Goal: Task Accomplishment & Management: Manage account settings

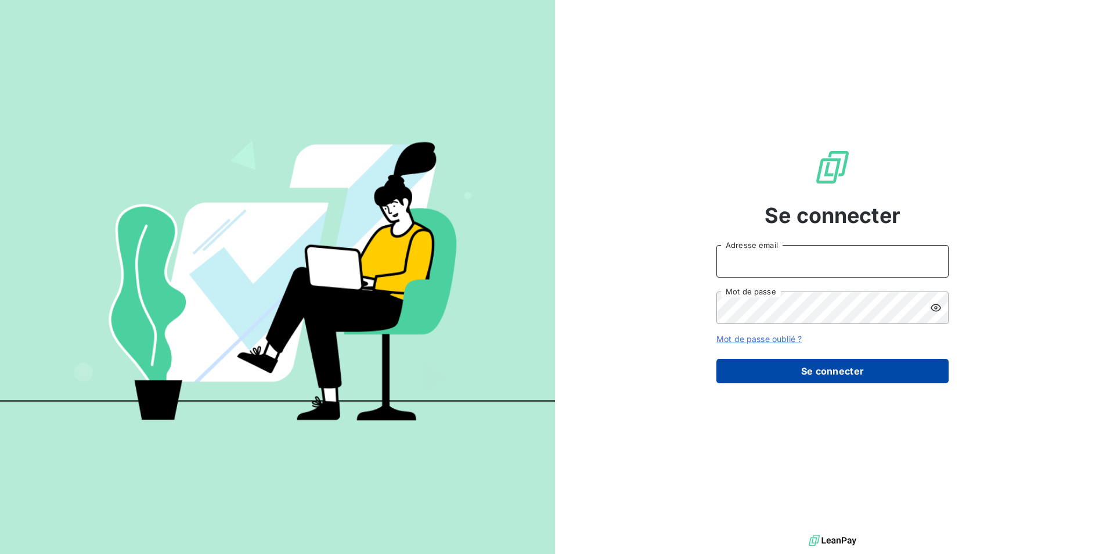
type input "contact@bapfrance.com"
click at [784, 381] on button "Se connecter" at bounding box center [832, 371] width 232 height 24
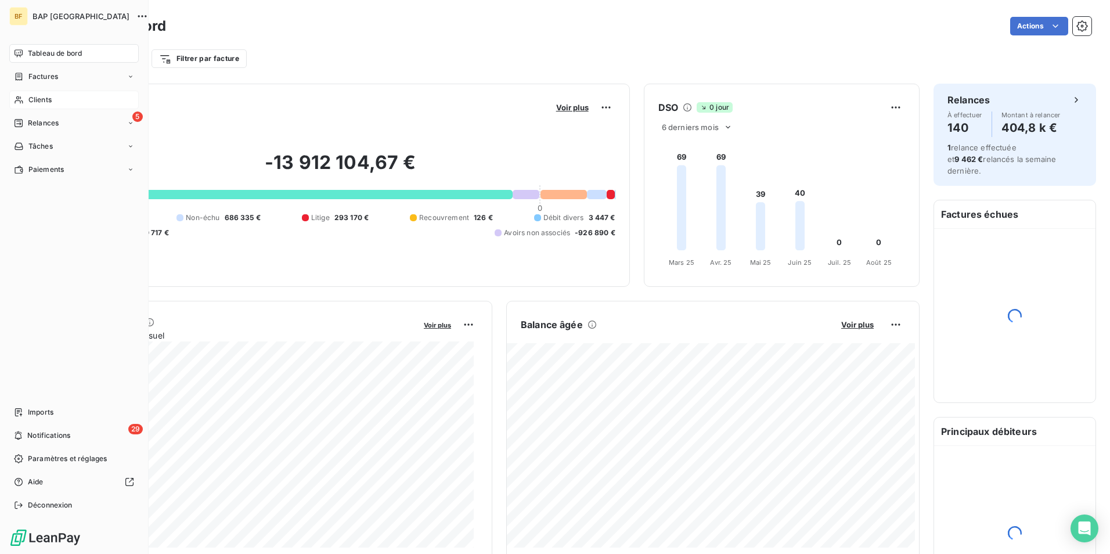
click at [24, 103] on div "Clients" at bounding box center [73, 100] width 129 height 19
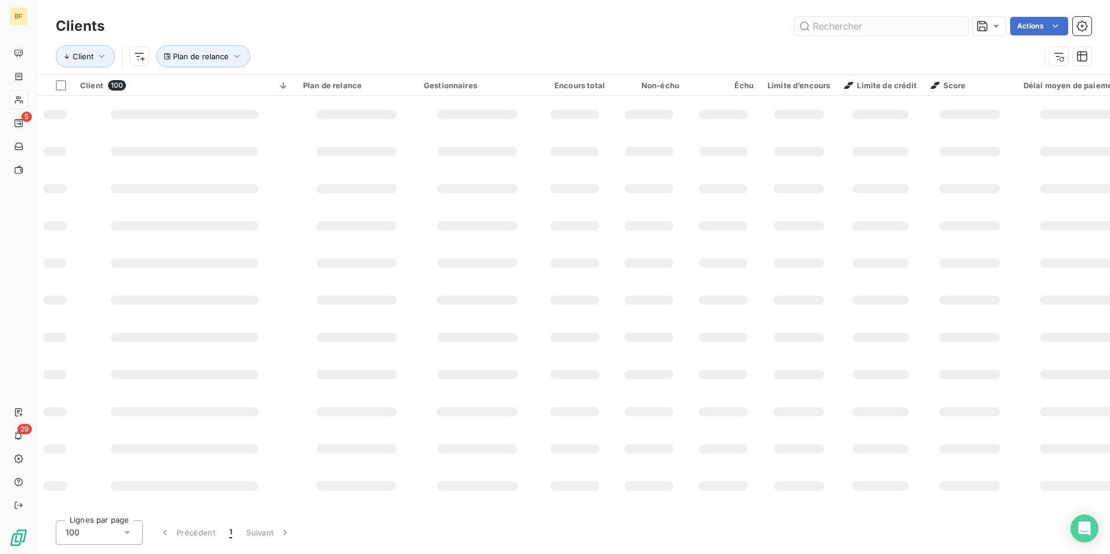
click at [905, 24] on input "text" at bounding box center [881, 26] width 174 height 19
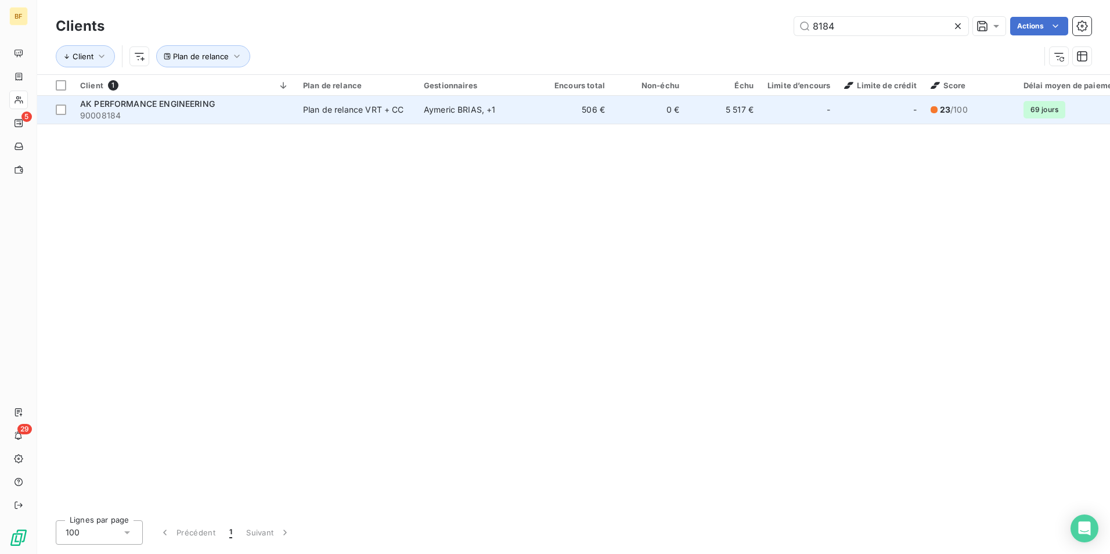
type input "8184"
click at [341, 112] on div "Plan de relance VRT + CC" at bounding box center [353, 110] width 101 height 12
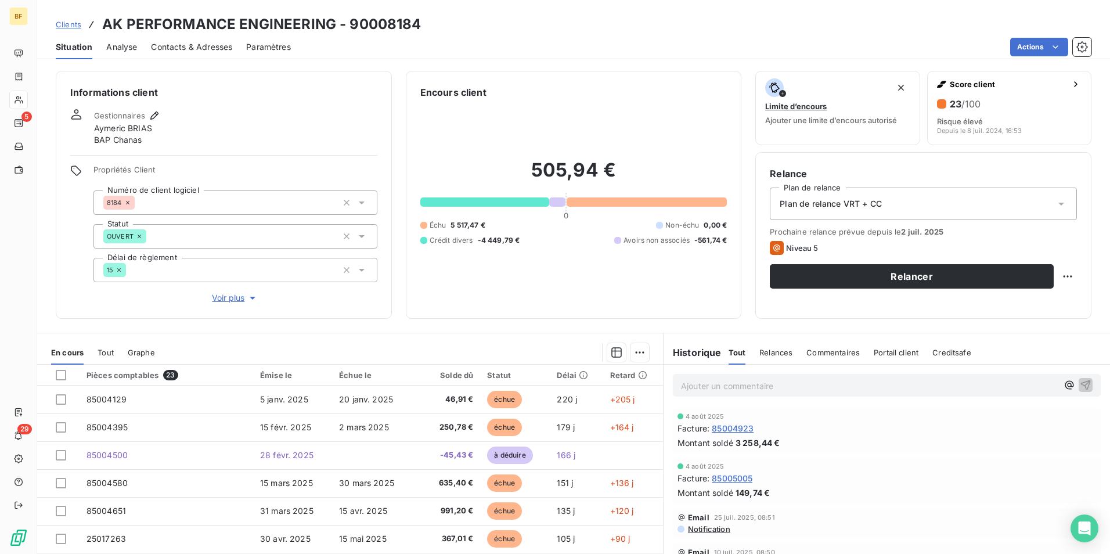
click at [105, 355] on span "Tout" at bounding box center [106, 352] width 16 height 9
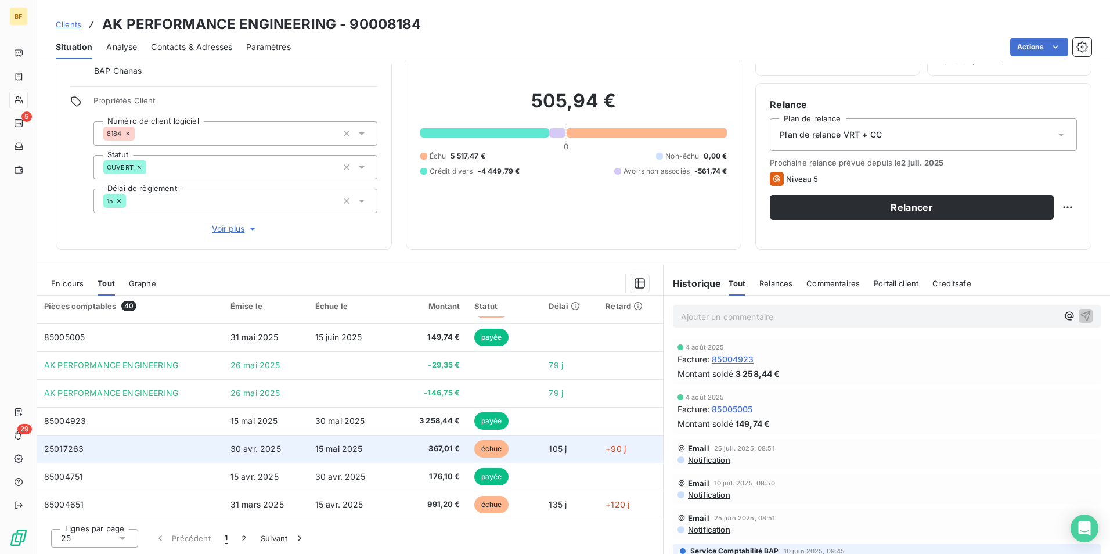
scroll to position [464, 0]
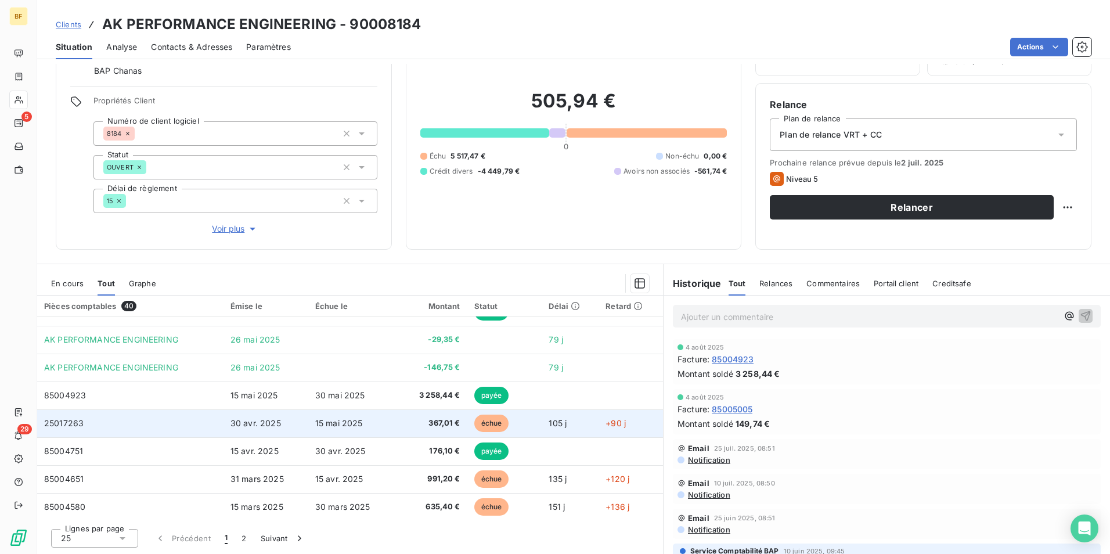
click at [406, 428] on span "367,01 €" at bounding box center [431, 423] width 58 height 12
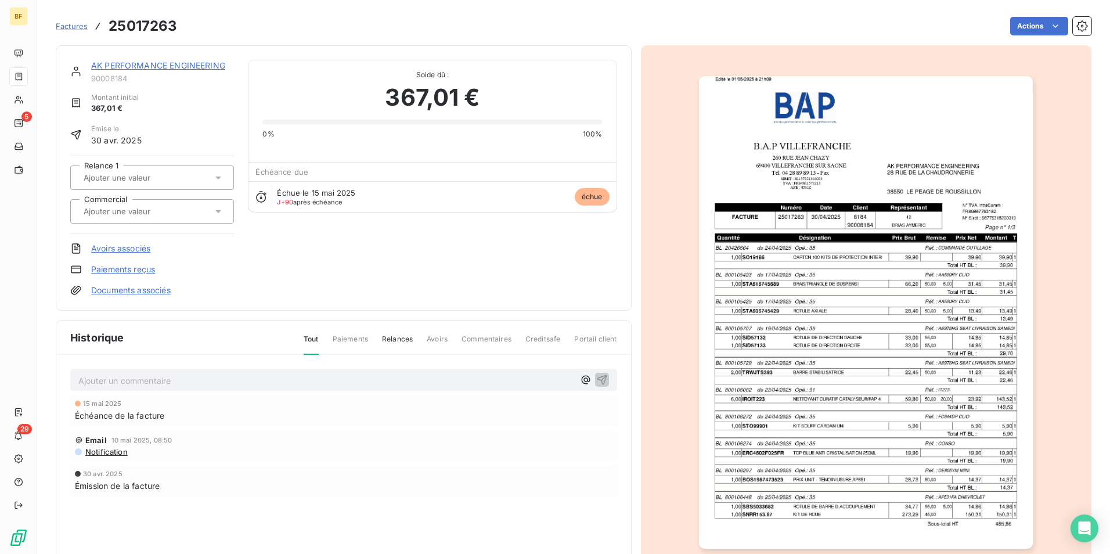
click at [80, 27] on span "Factures" at bounding box center [72, 25] width 32 height 9
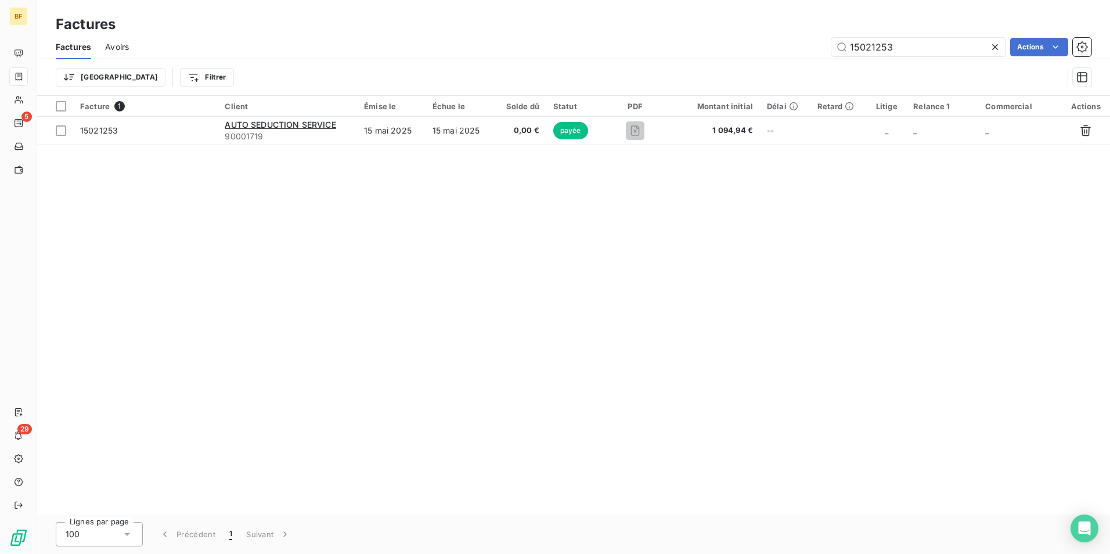
drag, startPoint x: 898, startPoint y: 51, endPoint x: 787, endPoint y: 46, distance: 110.4
click at [787, 46] on div "15021253 Actions" at bounding box center [617, 47] width 949 height 19
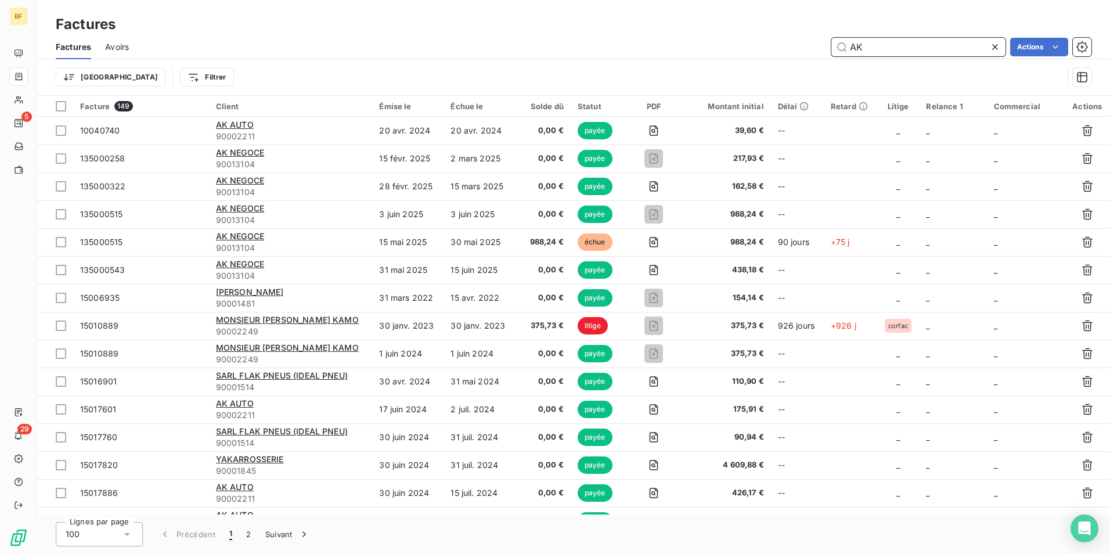
click at [887, 47] on input "AK" at bounding box center [918, 47] width 174 height 19
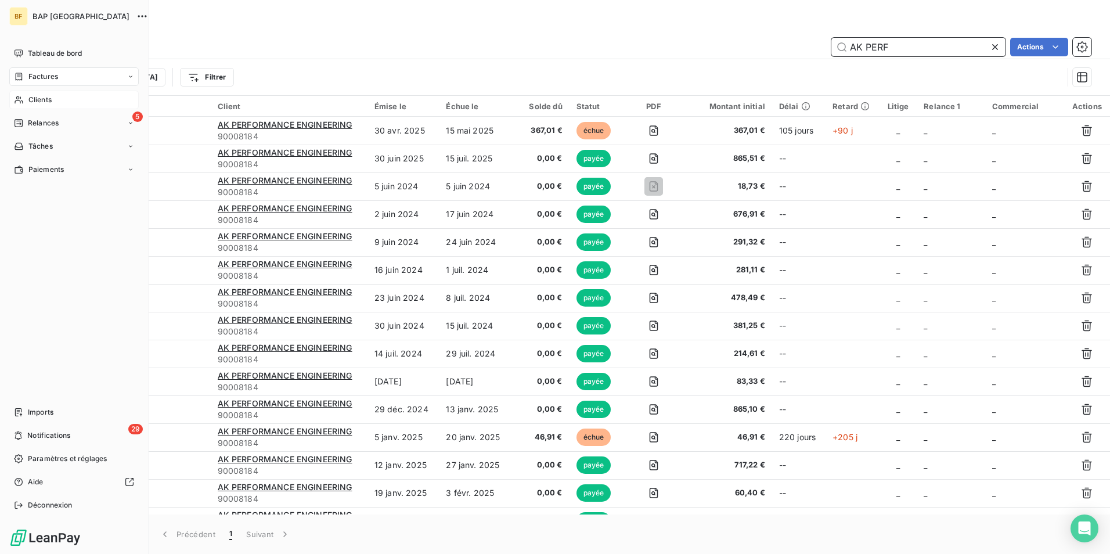
type input "AK PERF"
click at [53, 100] on div "Clients" at bounding box center [73, 100] width 129 height 19
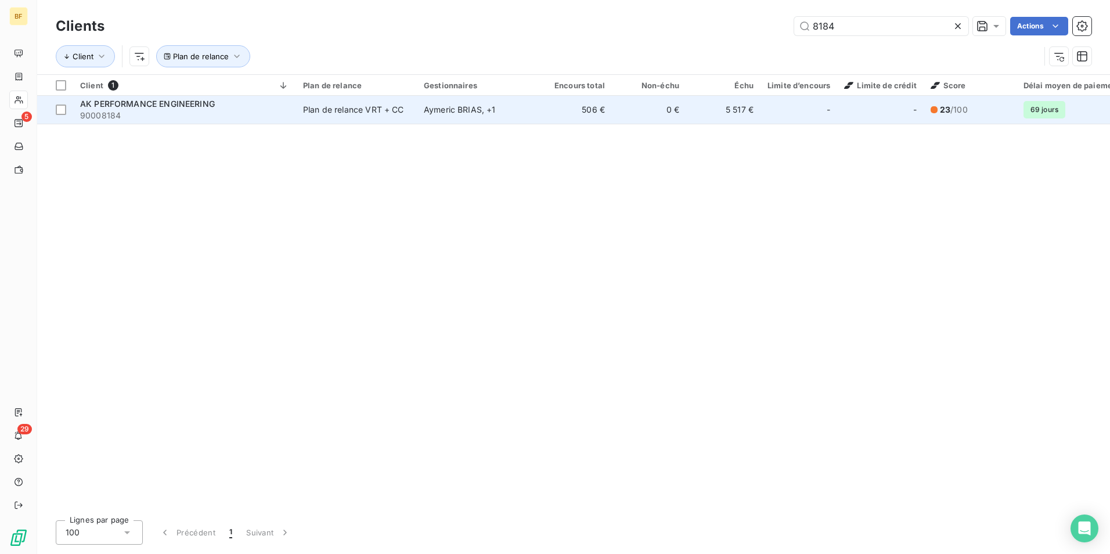
click at [188, 117] on span "90008184" at bounding box center [184, 116] width 209 height 12
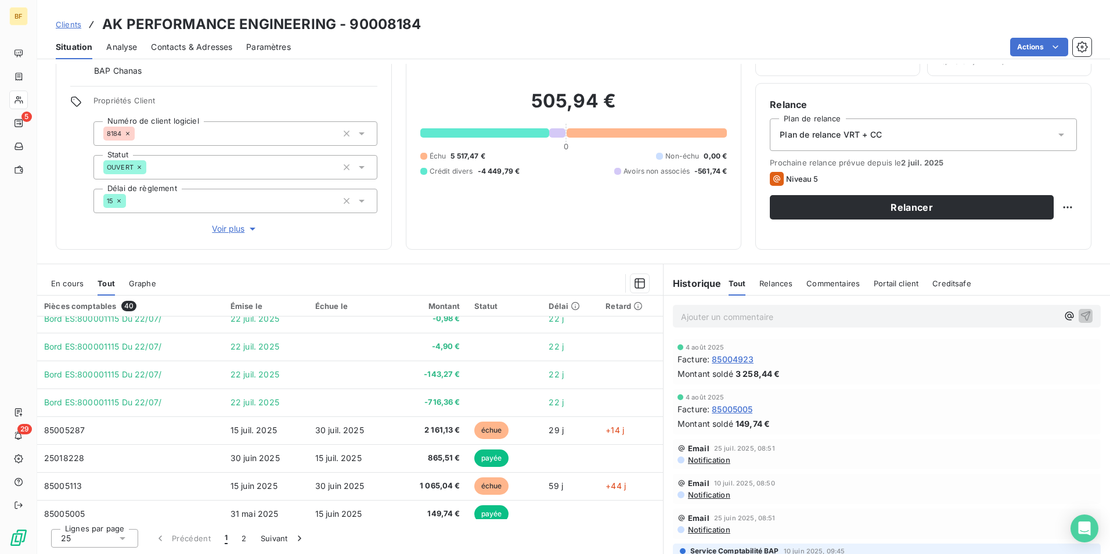
scroll to position [262, 0]
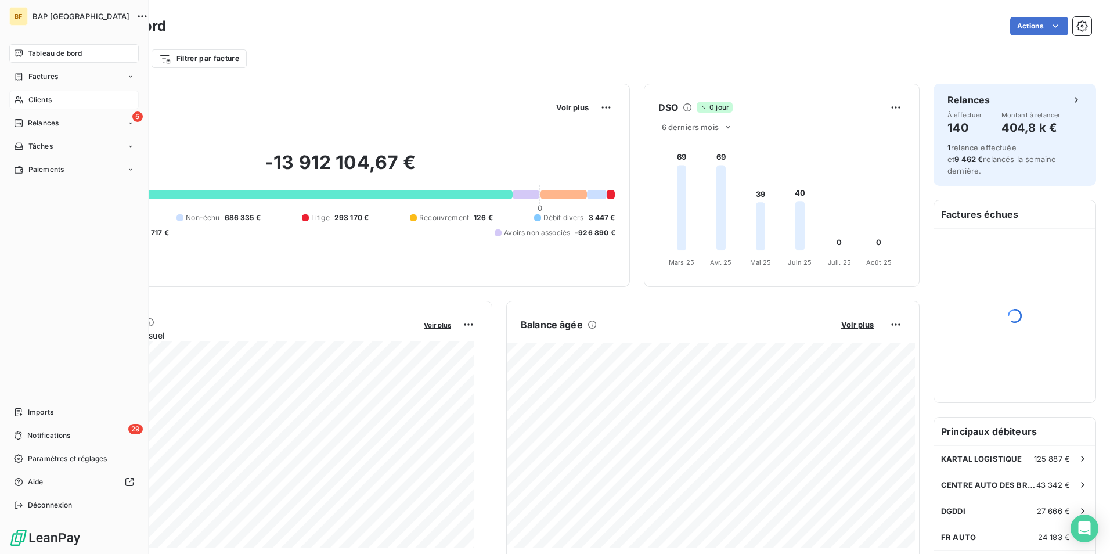
click at [16, 101] on icon at bounding box center [19, 100] width 8 height 8
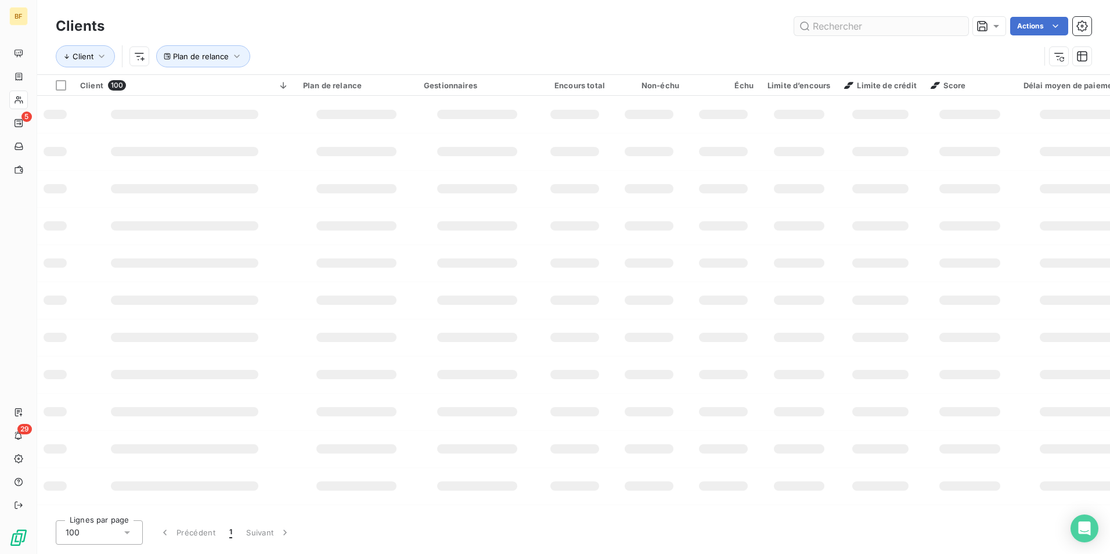
click at [824, 27] on input "text" at bounding box center [881, 26] width 174 height 19
type input "[PERSON_NAME]"
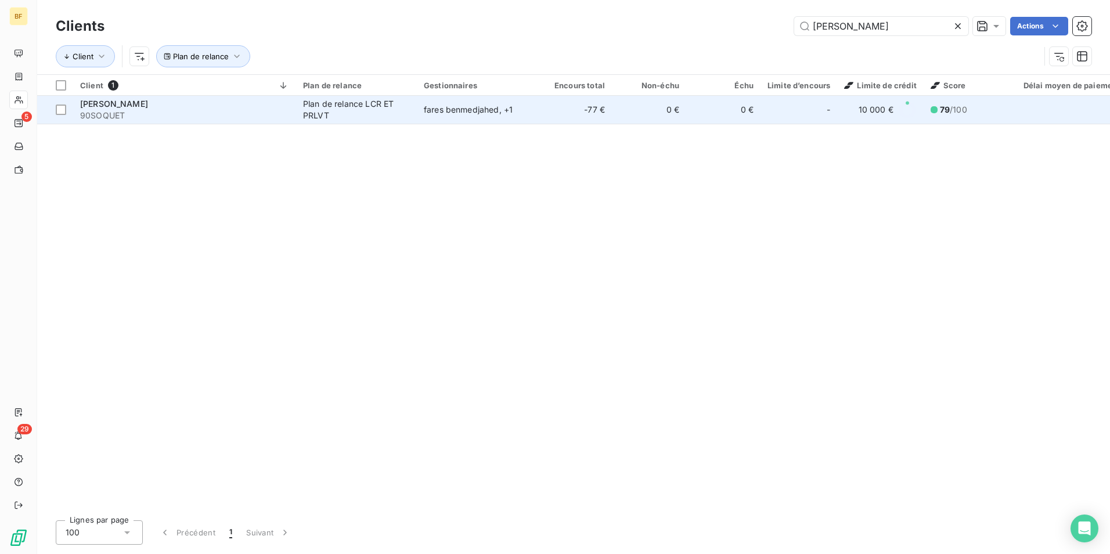
click at [333, 116] on div "Plan de relance LCR ET PRLVT" at bounding box center [356, 109] width 107 height 23
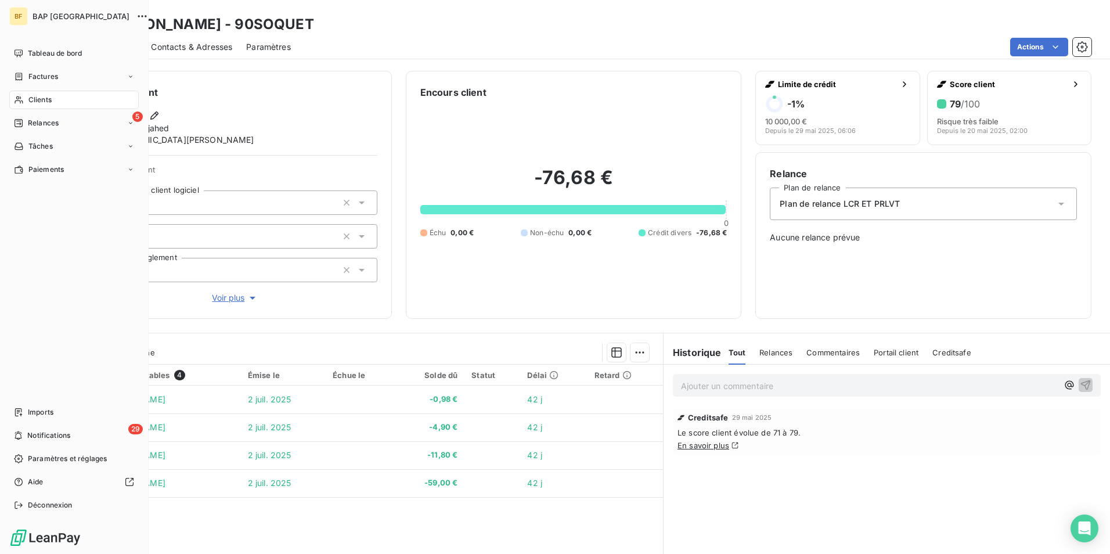
click at [20, 103] on icon at bounding box center [19, 100] width 8 height 8
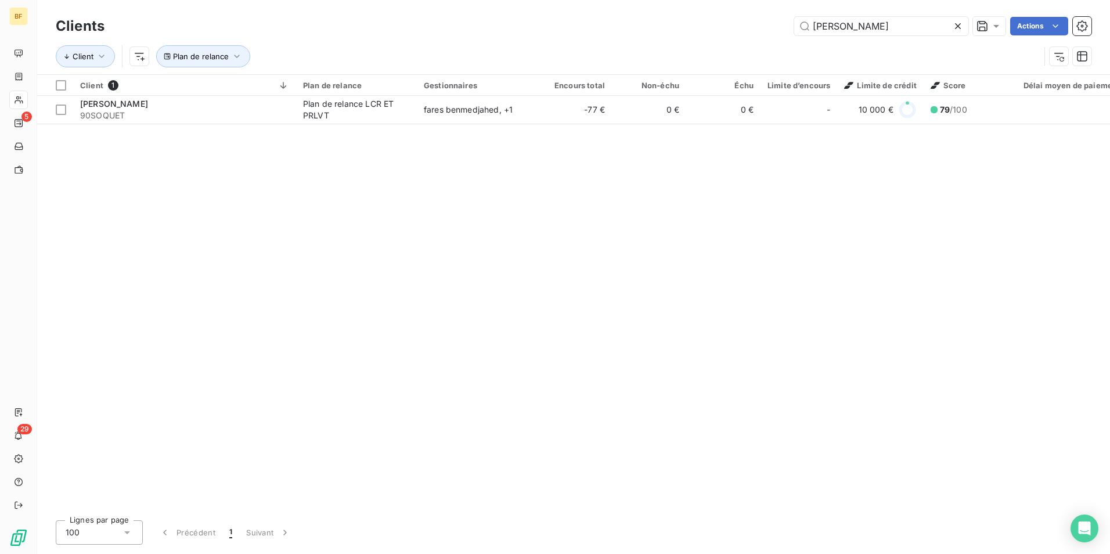
drag, startPoint x: 853, startPoint y: 30, endPoint x: 783, endPoint y: 28, distance: 69.7
click at [790, 31] on div "[PERSON_NAME] Actions" at bounding box center [604, 26] width 973 height 19
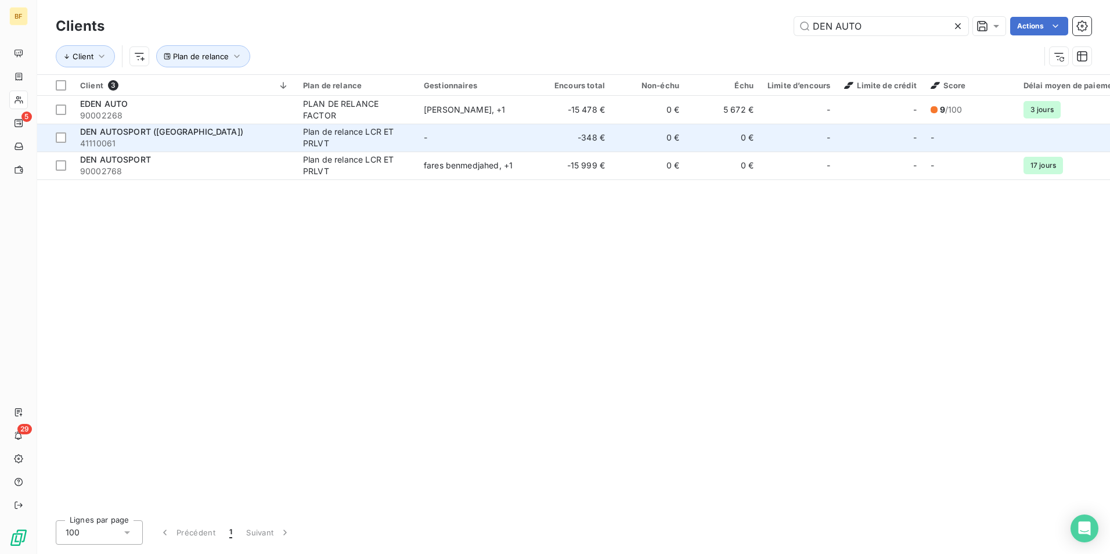
type input "DEN AUTO"
click at [182, 138] on span "41110061" at bounding box center [184, 144] width 209 height 12
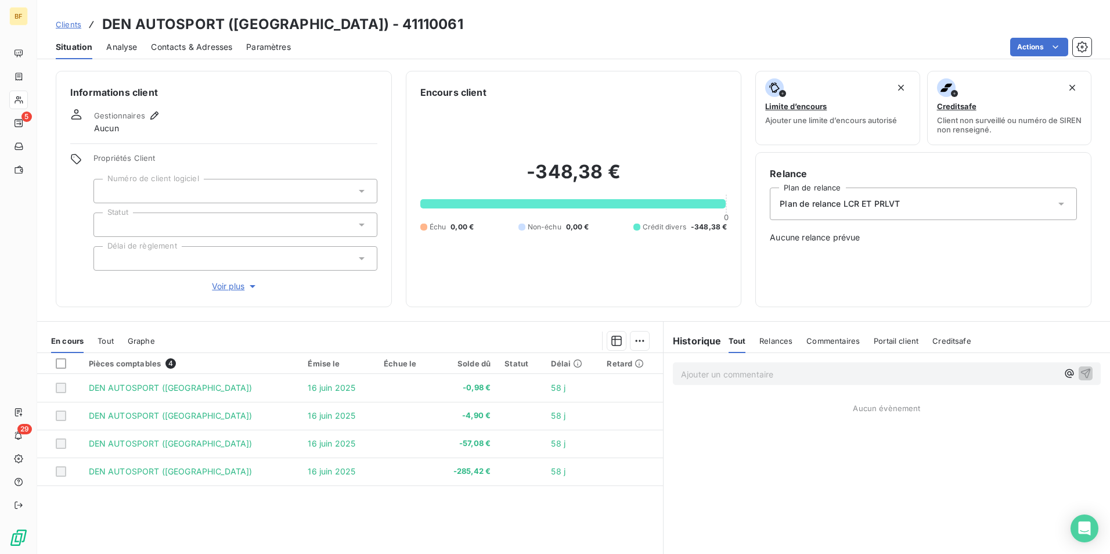
click at [106, 341] on span "Tout" at bounding box center [106, 340] width 16 height 9
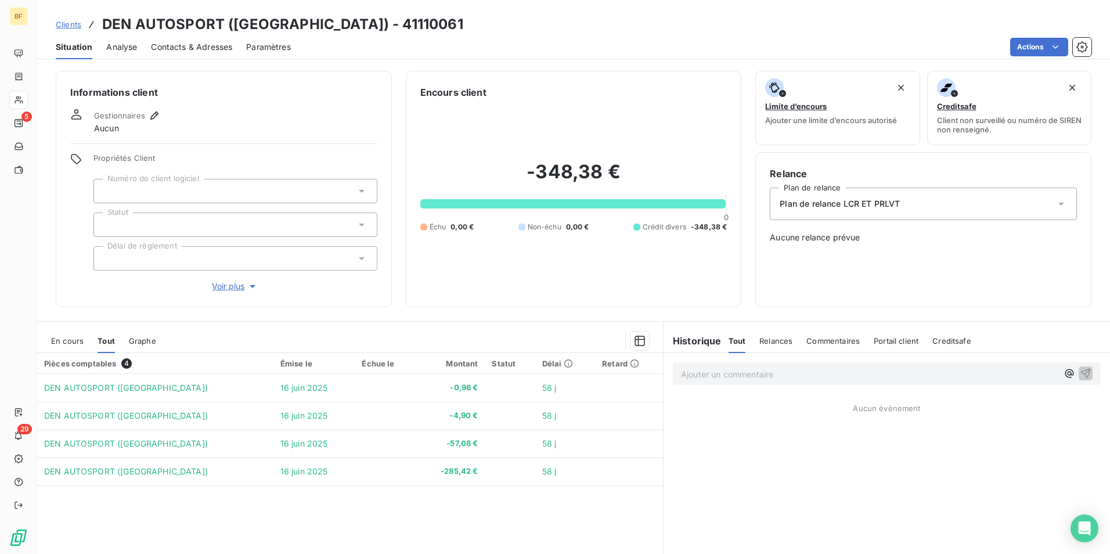
click at [72, 340] on span "En cours" at bounding box center [67, 340] width 33 height 9
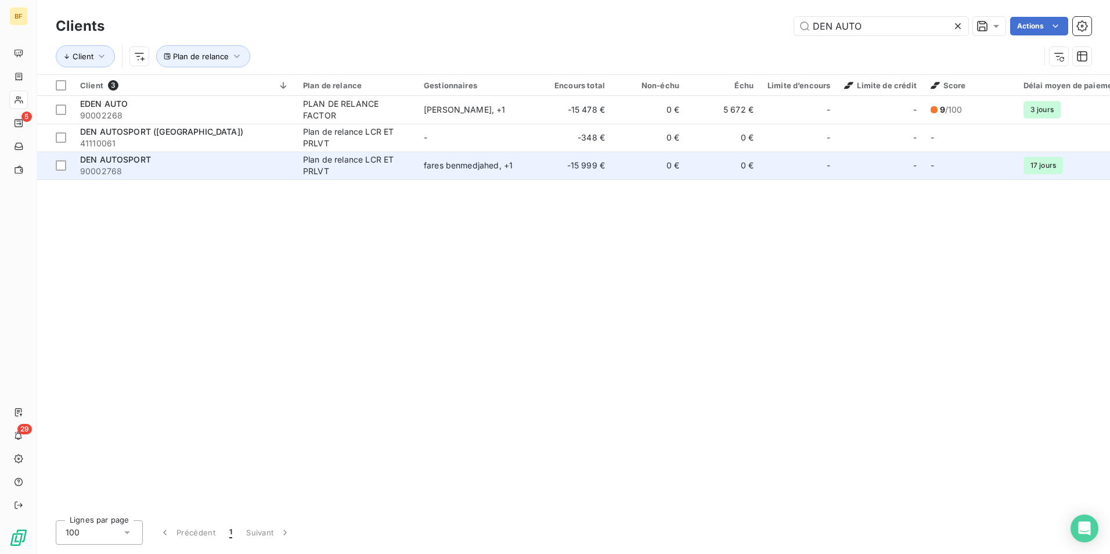
click at [296, 177] on td "DEN AUTOSPORT 90002768" at bounding box center [184, 166] width 223 height 28
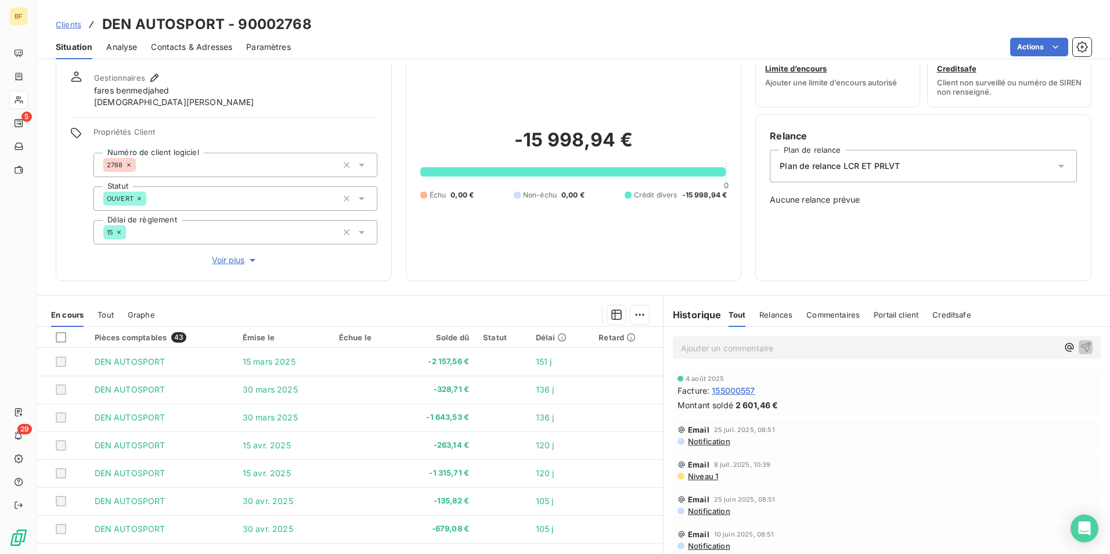
scroll to position [58, 0]
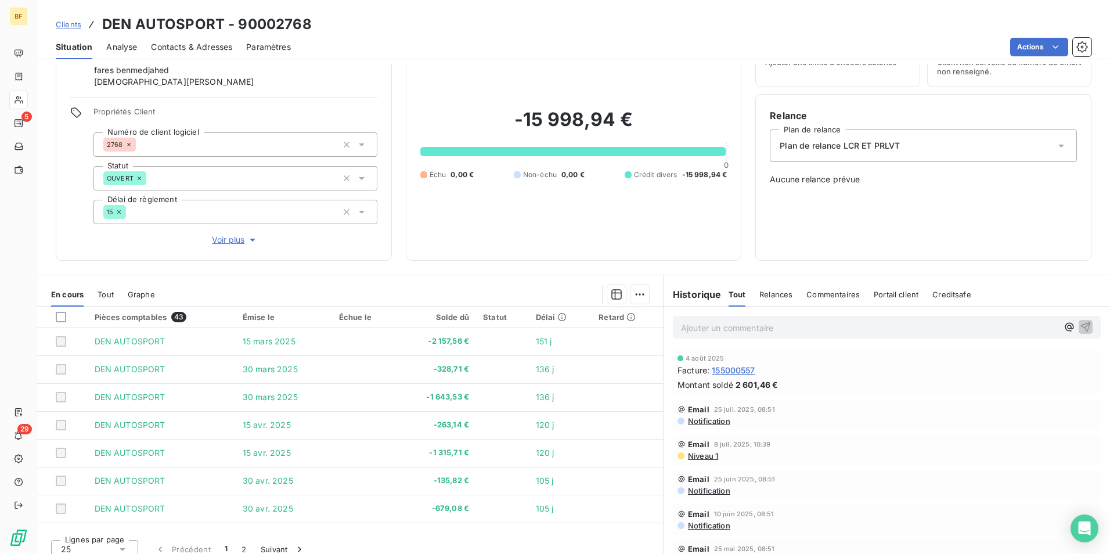
click at [107, 300] on div "Tout" at bounding box center [106, 294] width 16 height 24
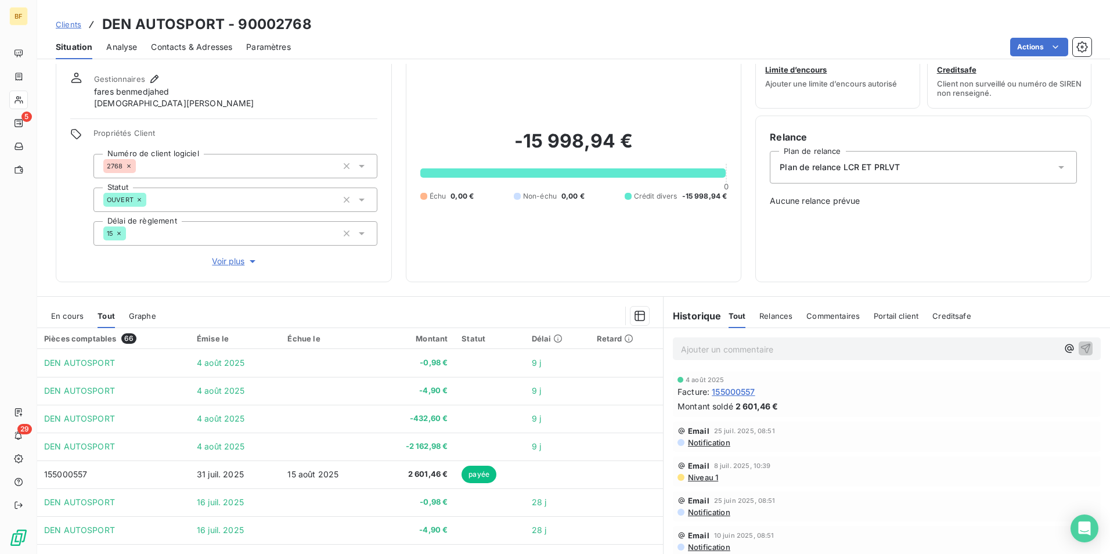
scroll to position [69, 0]
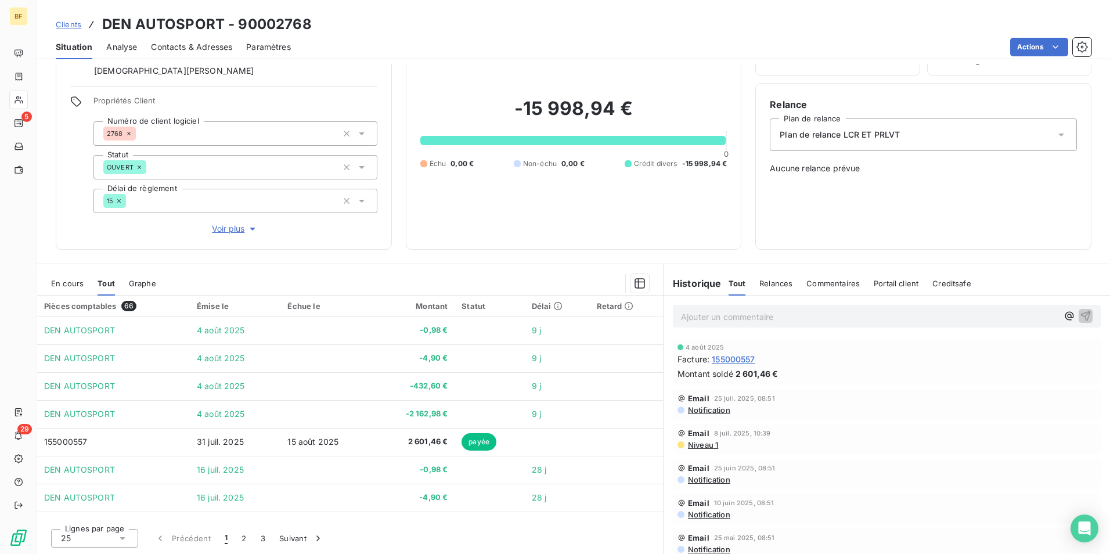
click at [199, 44] on span "Contacts & Adresses" at bounding box center [191, 47] width 81 height 12
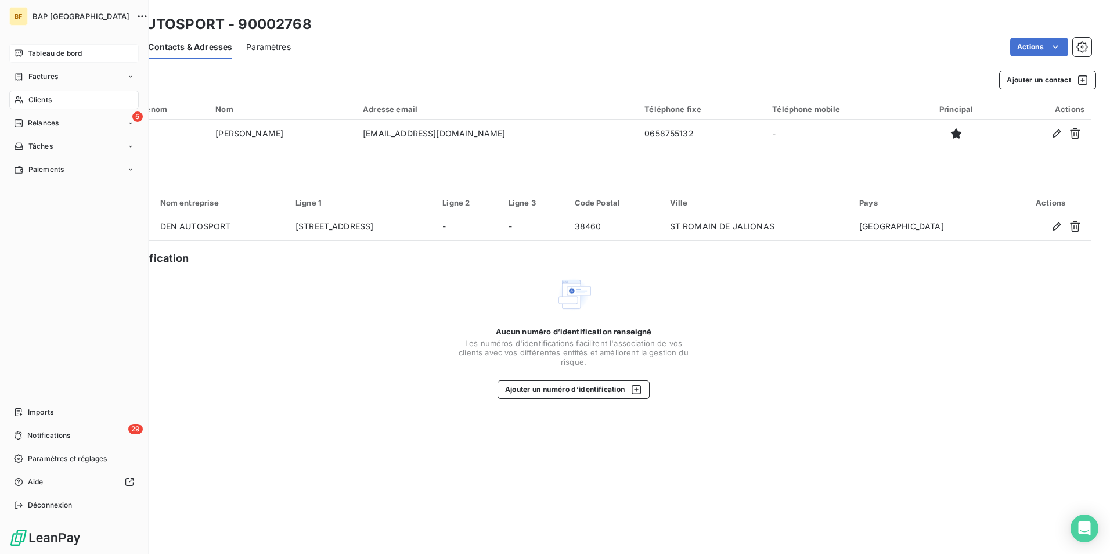
click at [65, 57] on span "Tableau de bord" at bounding box center [55, 53] width 54 height 10
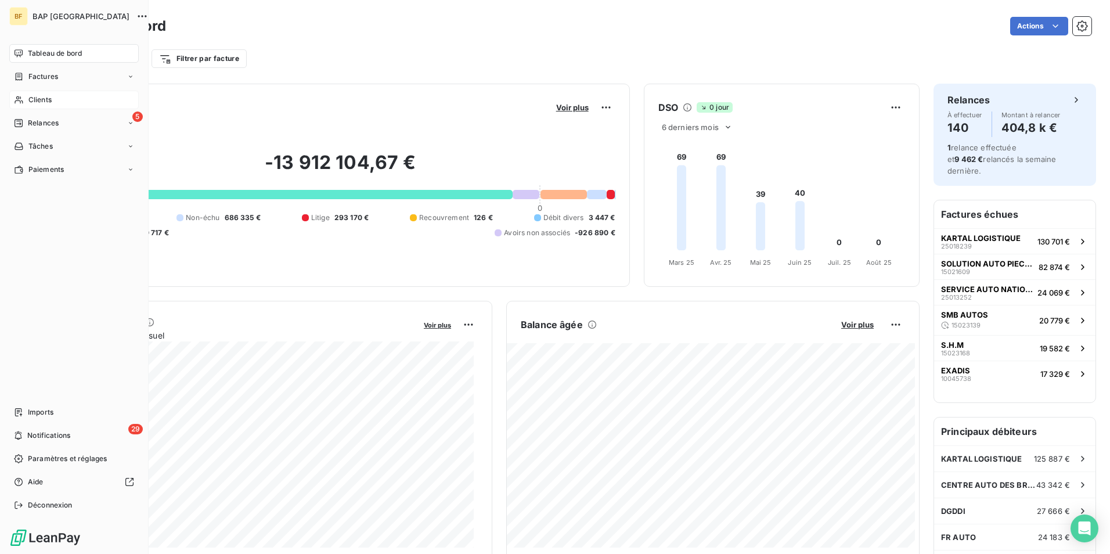
click at [31, 95] on span "Clients" at bounding box center [39, 100] width 23 height 10
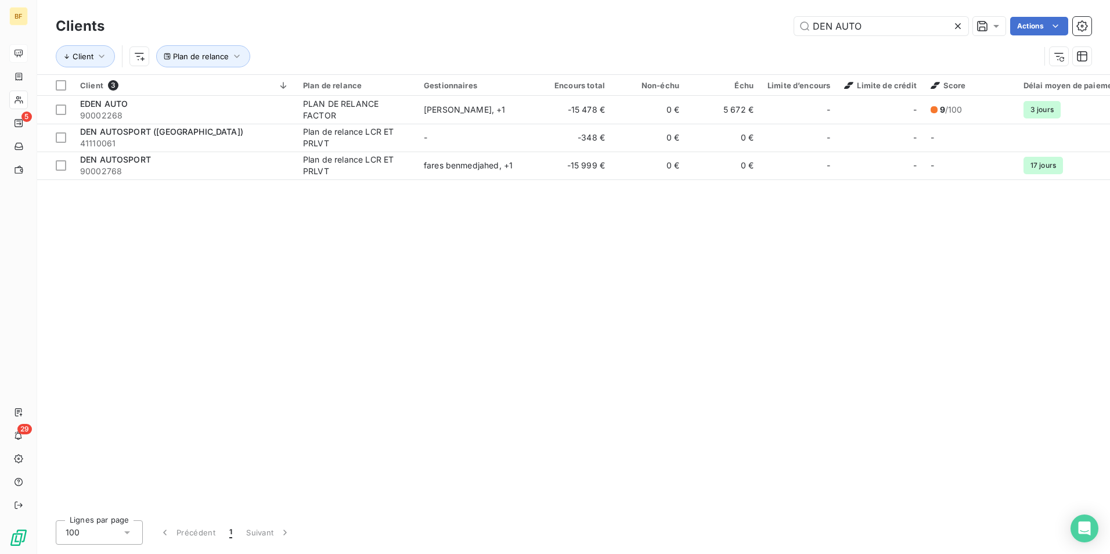
drag, startPoint x: 874, startPoint y: 25, endPoint x: 759, endPoint y: 26, distance: 115.0
click at [759, 26] on div "DEN AUTO Actions" at bounding box center [604, 26] width 973 height 19
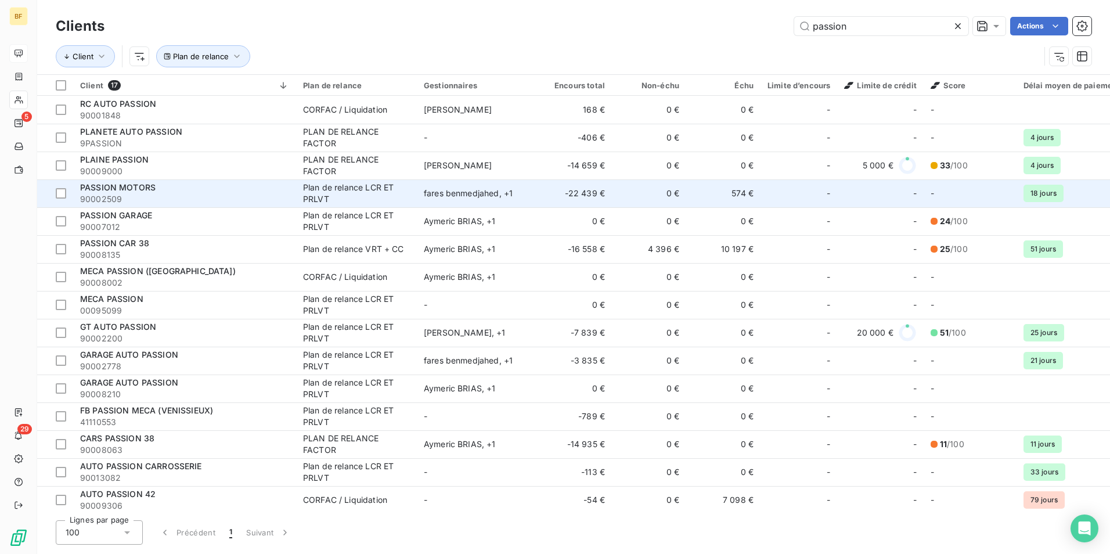
type input "passion"
click at [165, 188] on div "PASSION MOTORS" at bounding box center [184, 188] width 209 height 12
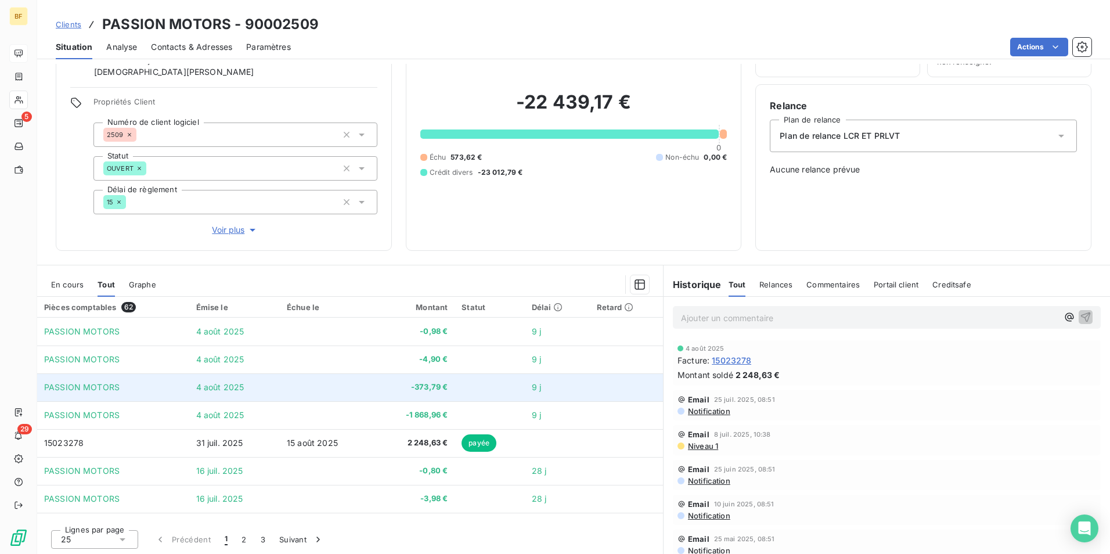
scroll to position [69, 0]
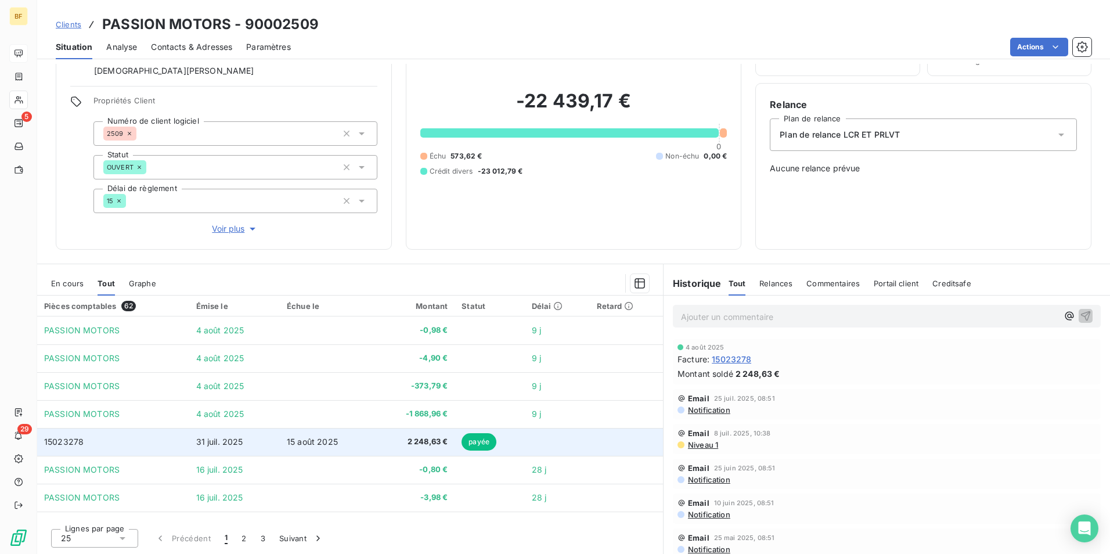
click at [374, 435] on td "2 248,63 €" at bounding box center [413, 442] width 81 height 28
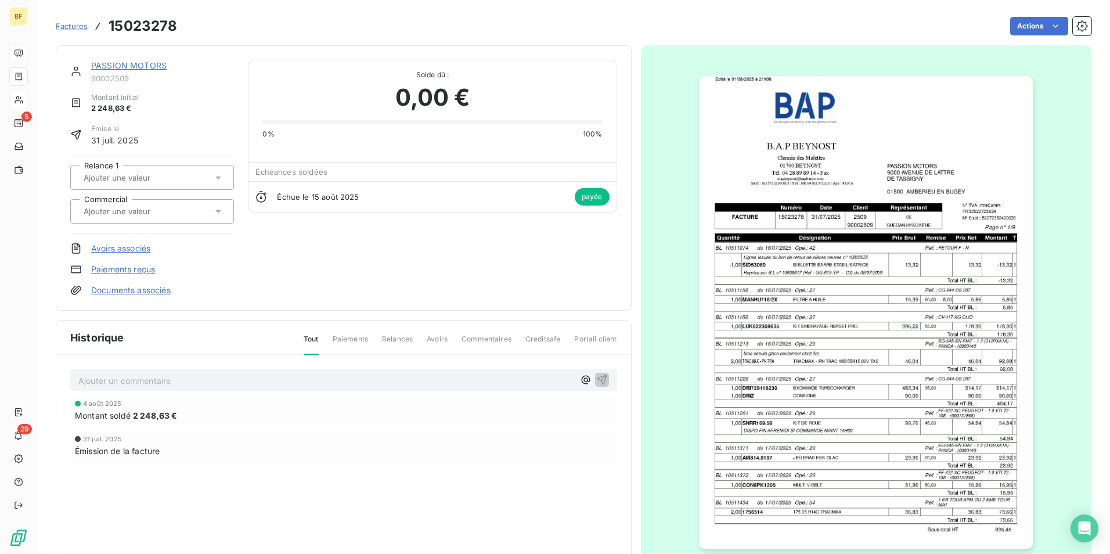
click at [852, 368] on img "button" at bounding box center [866, 312] width 334 height 473
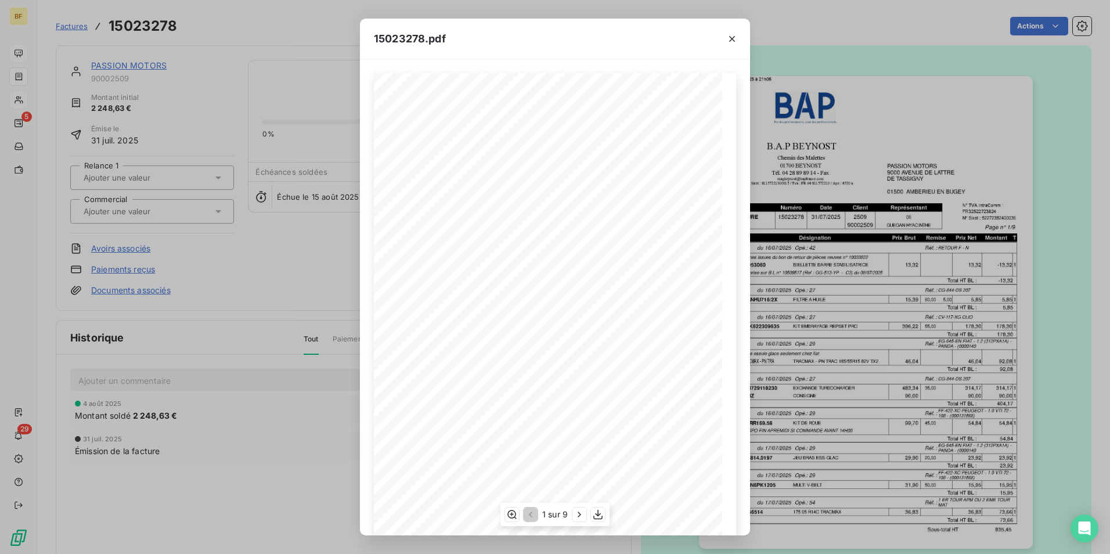
scroll to position [44, 0]
click at [599, 512] on icon "button" at bounding box center [598, 515] width 12 height 12
drag, startPoint x: 737, startPoint y: 41, endPoint x: 636, endPoint y: 45, distance: 101.7
click at [737, 41] on icon "button" at bounding box center [732, 39] width 12 height 12
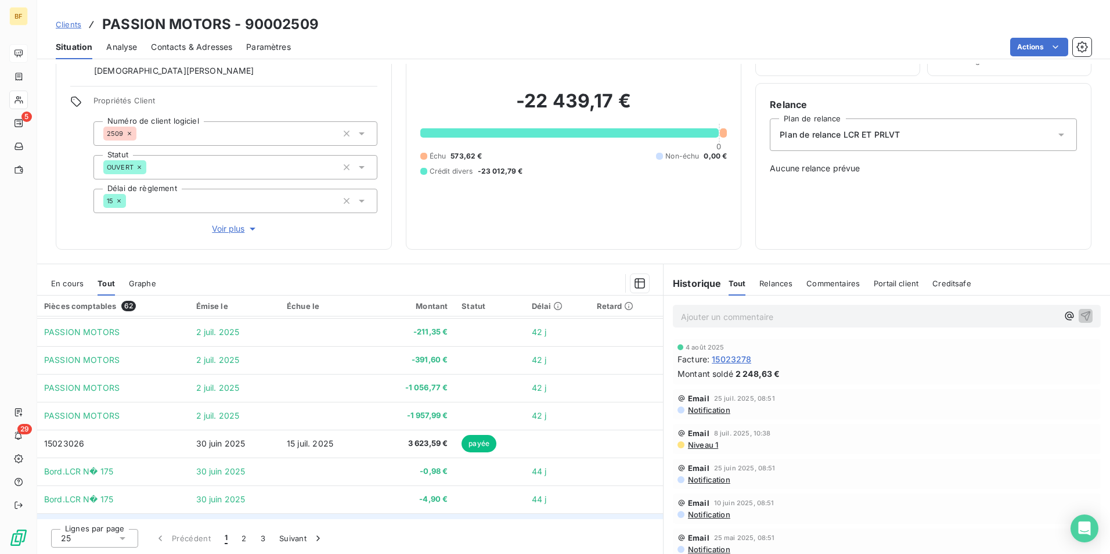
scroll to position [495, 0]
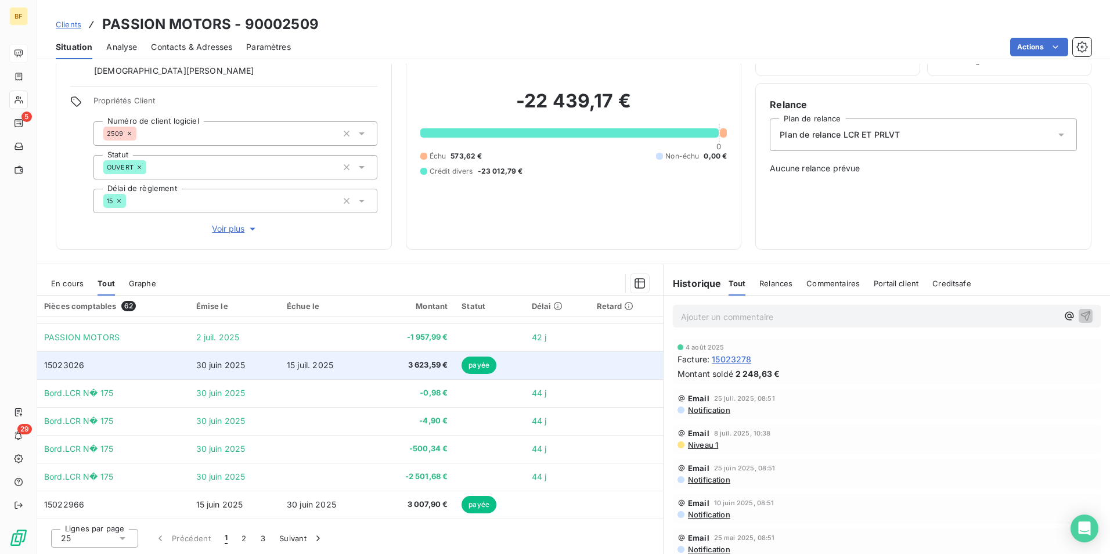
click at [380, 362] on span "3 623,59 €" at bounding box center [413, 365] width 67 height 12
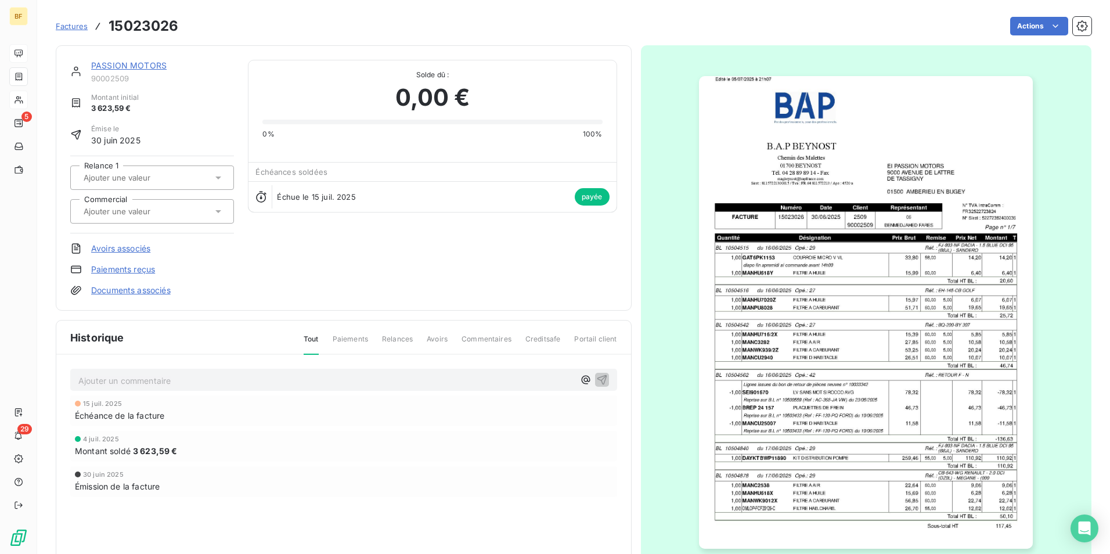
click at [923, 278] on img "button" at bounding box center [866, 312] width 334 height 473
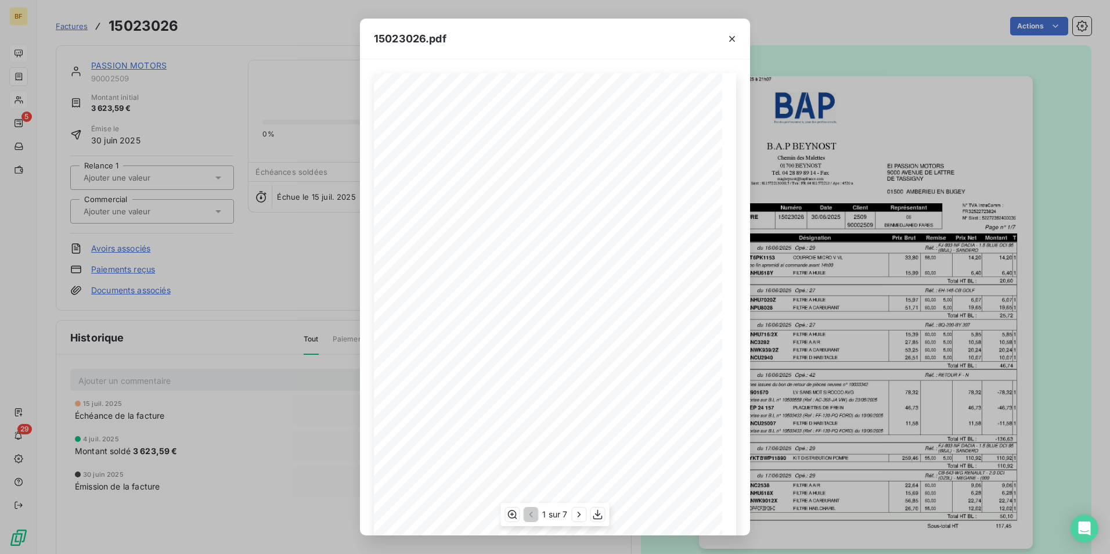
scroll to position [44, 0]
click at [573, 513] on button "button" at bounding box center [579, 514] width 14 height 14
click at [574, 513] on button "button" at bounding box center [580, 514] width 14 height 14
click at [574, 513] on icon "button" at bounding box center [580, 515] width 12 height 12
click at [575, 513] on icon "button" at bounding box center [580, 515] width 12 height 12
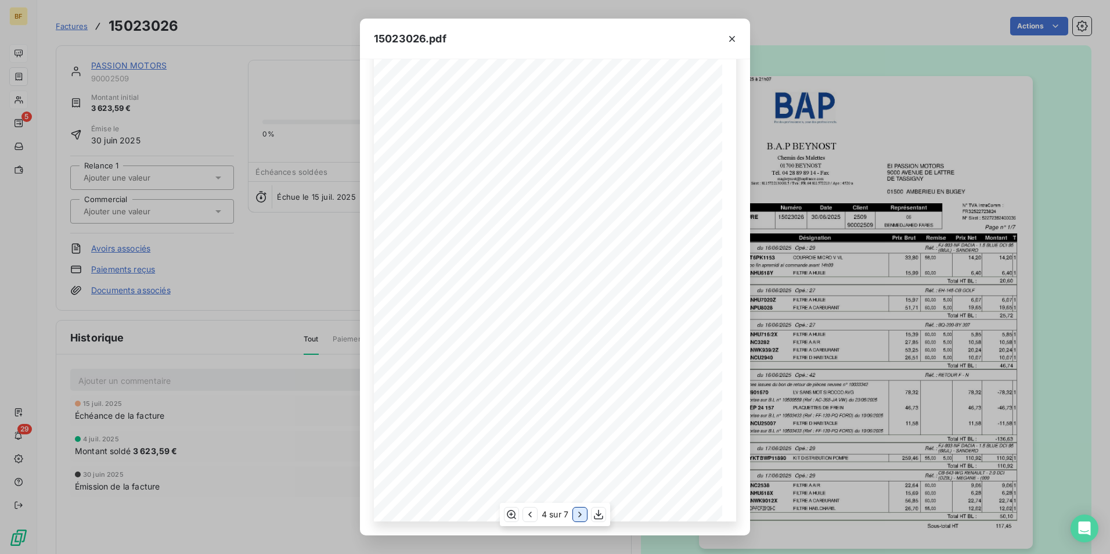
click at [575, 513] on icon "button" at bounding box center [580, 515] width 12 height 12
click at [597, 514] on icon "button" at bounding box center [599, 515] width 12 height 12
click at [729, 39] on icon "button" at bounding box center [732, 39] width 12 height 12
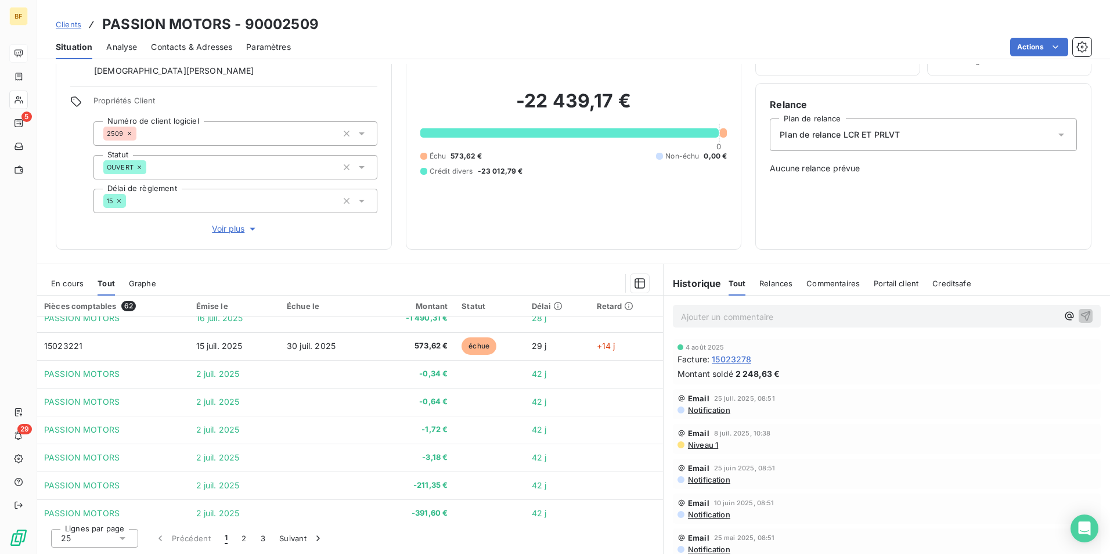
scroll to position [262, 0]
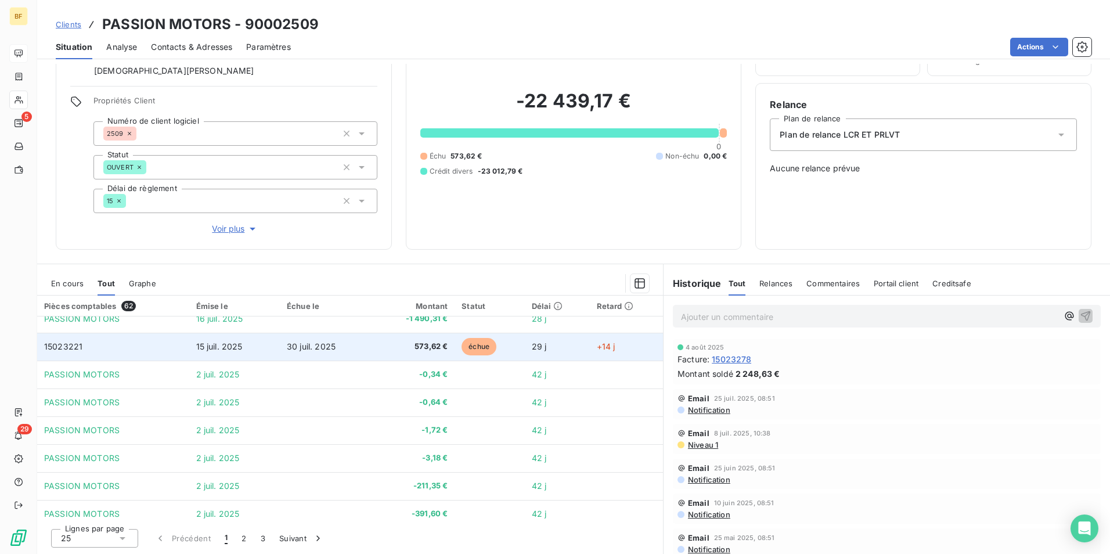
click at [391, 352] on td "573,62 €" at bounding box center [413, 347] width 81 height 28
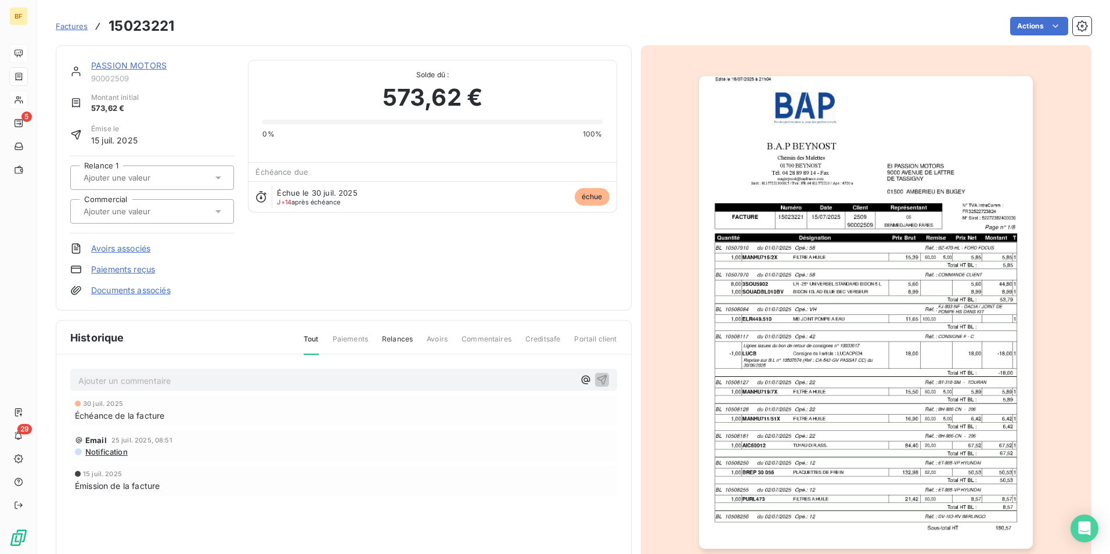
click at [859, 406] on img "button" at bounding box center [866, 312] width 334 height 473
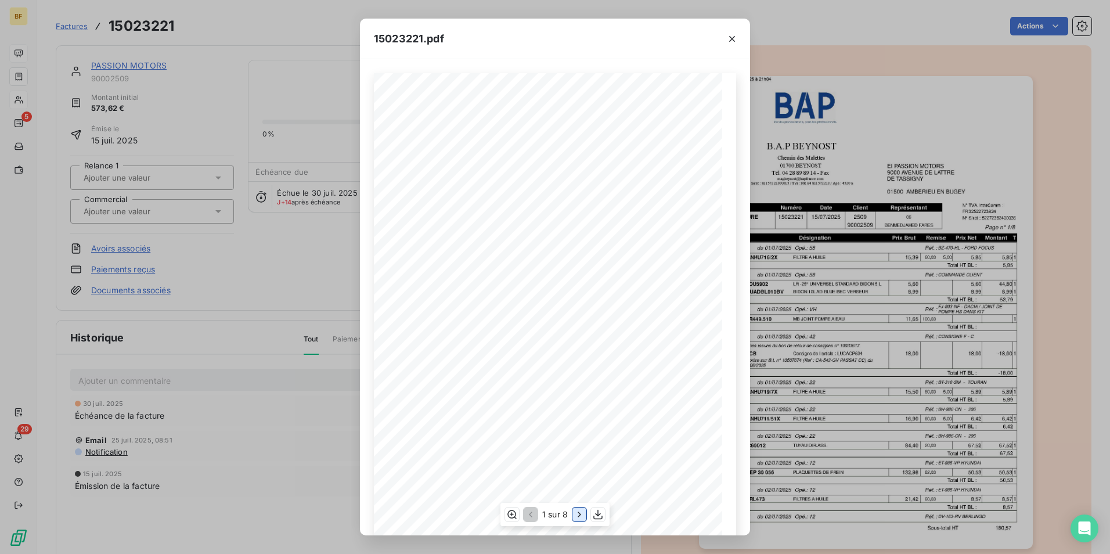
click at [572, 511] on button "button" at bounding box center [579, 514] width 14 height 14
click at [572, 511] on div "2 sur 8" at bounding box center [554, 514] width 111 height 23
click at [578, 512] on icon "button" at bounding box center [581, 515] width 12 height 12
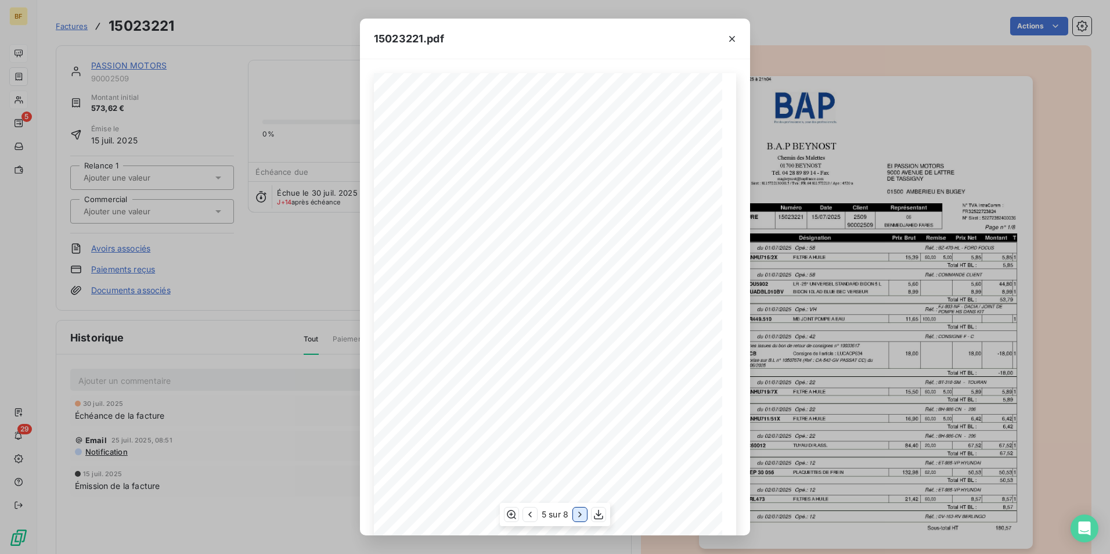
click at [578, 512] on icon "button" at bounding box center [580, 515] width 12 height 12
click at [578, 512] on icon "button" at bounding box center [581, 515] width 12 height 12
click at [578, 518] on icon "button" at bounding box center [580, 515] width 12 height 12
click at [601, 519] on icon "button" at bounding box center [599, 515] width 9 height 10
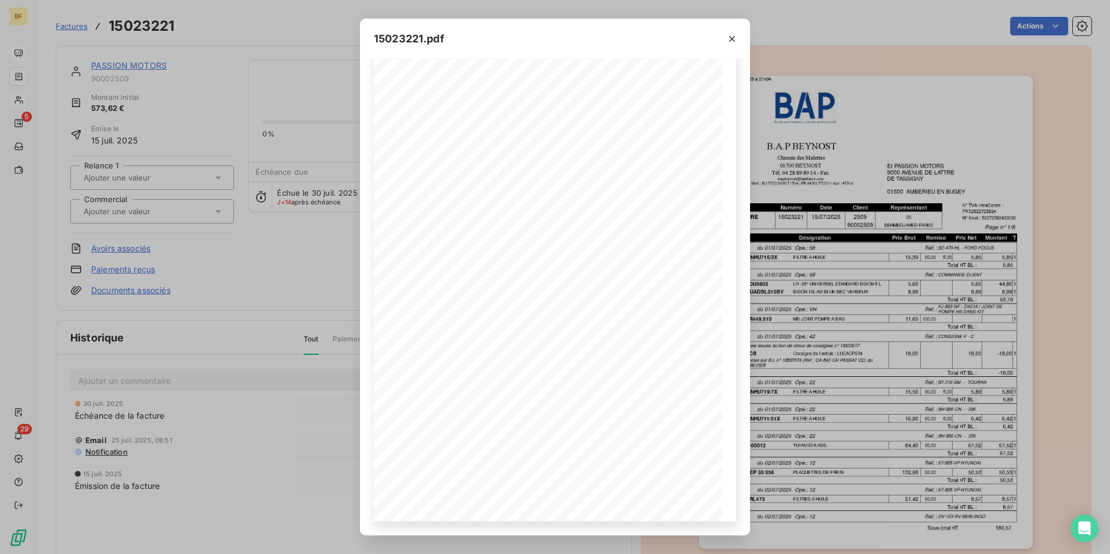
click at [315, 27] on div "15023221.pdf B.A.P BEYNOST EI PASSION MOTORS [GEOGRAPHIC_DATA][STREET_ADDRESS] …" at bounding box center [555, 277] width 1110 height 554
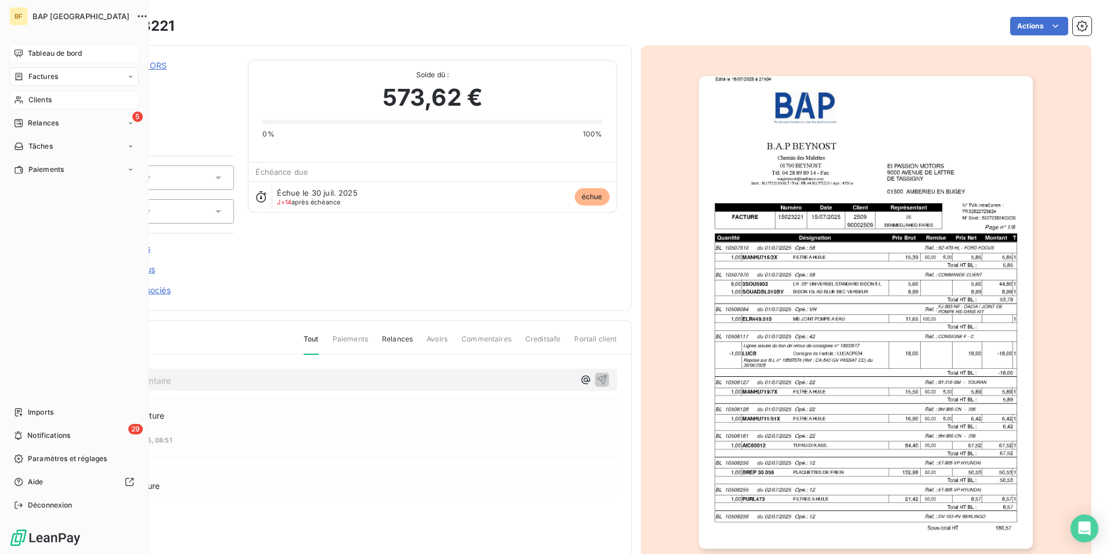
click at [28, 55] on span "Tableau de bord" at bounding box center [55, 53] width 54 height 10
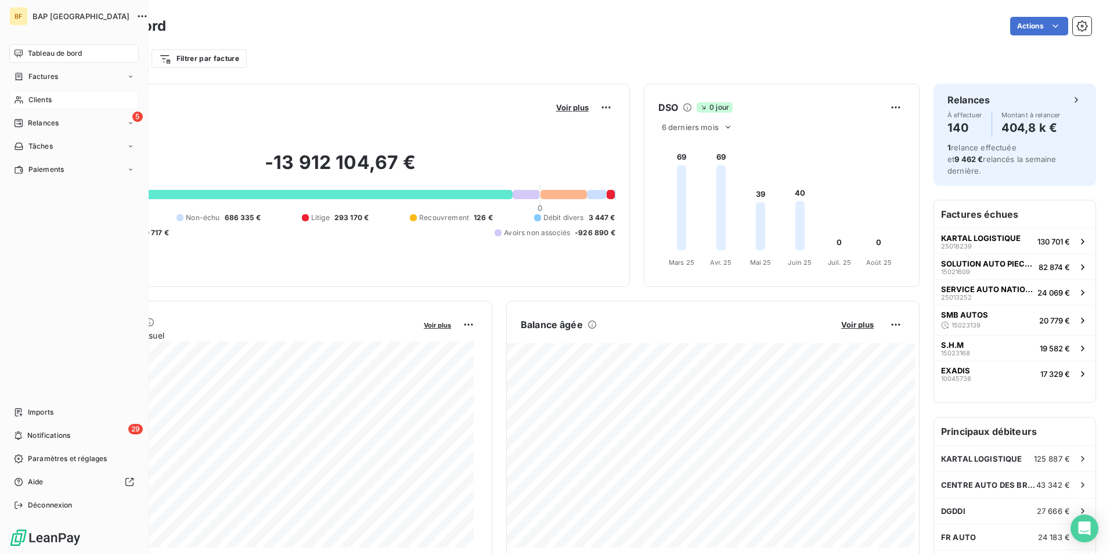
click at [44, 55] on span "Tableau de bord" at bounding box center [55, 53] width 54 height 10
